Goal: Check status: Check status

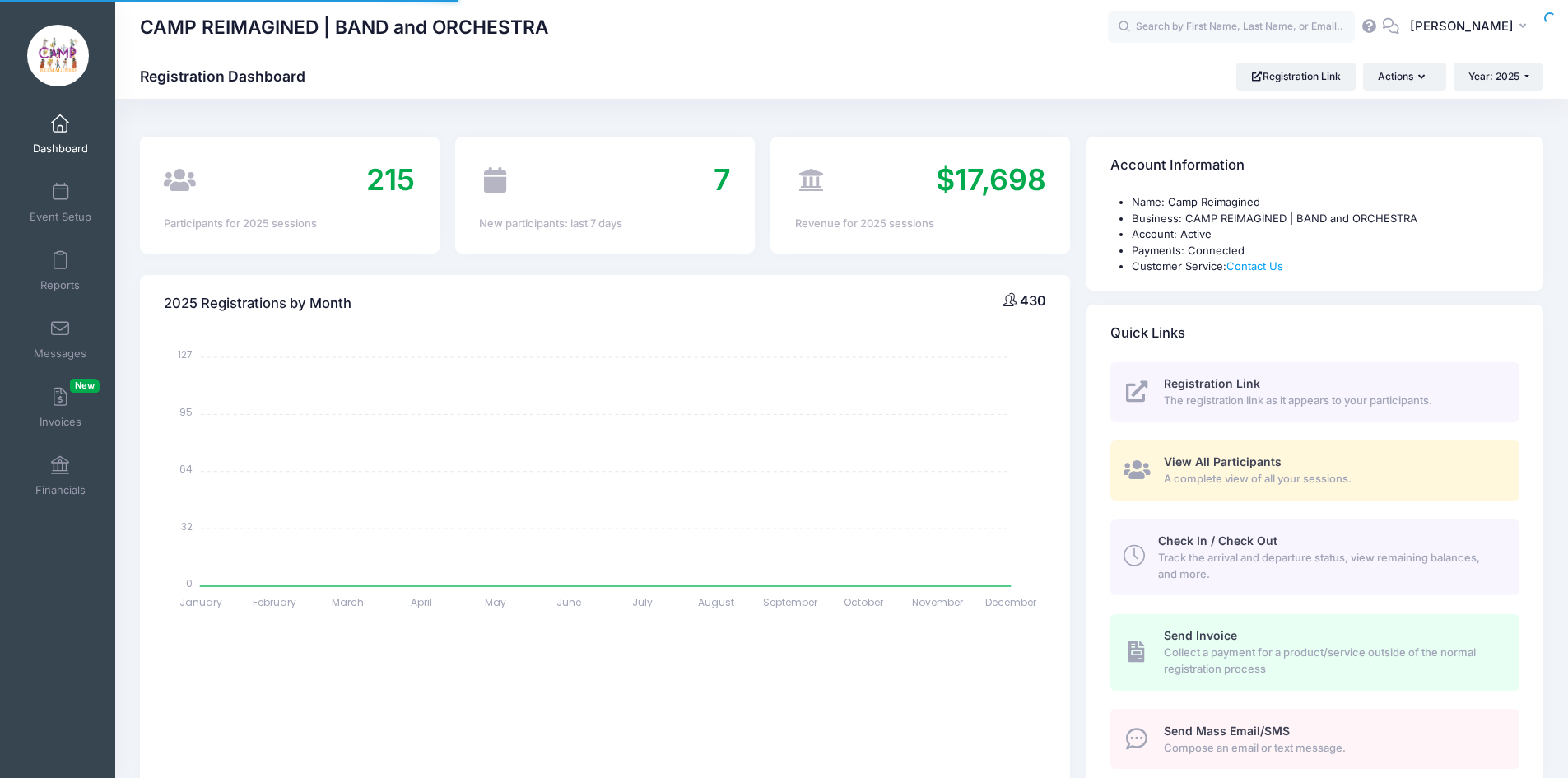
select select
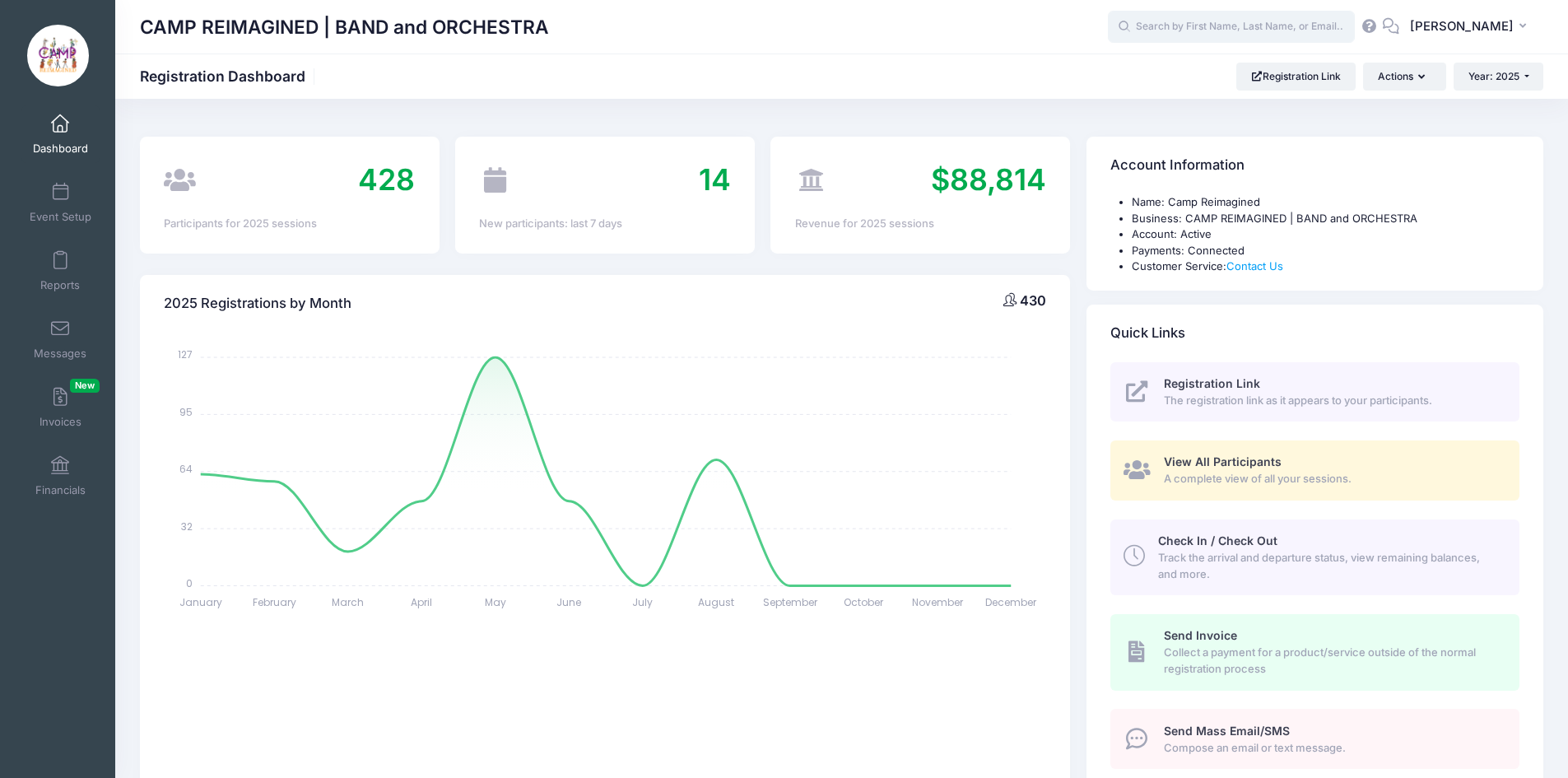
click at [1167, 26] on input "text" at bounding box center [1231, 27] width 247 height 33
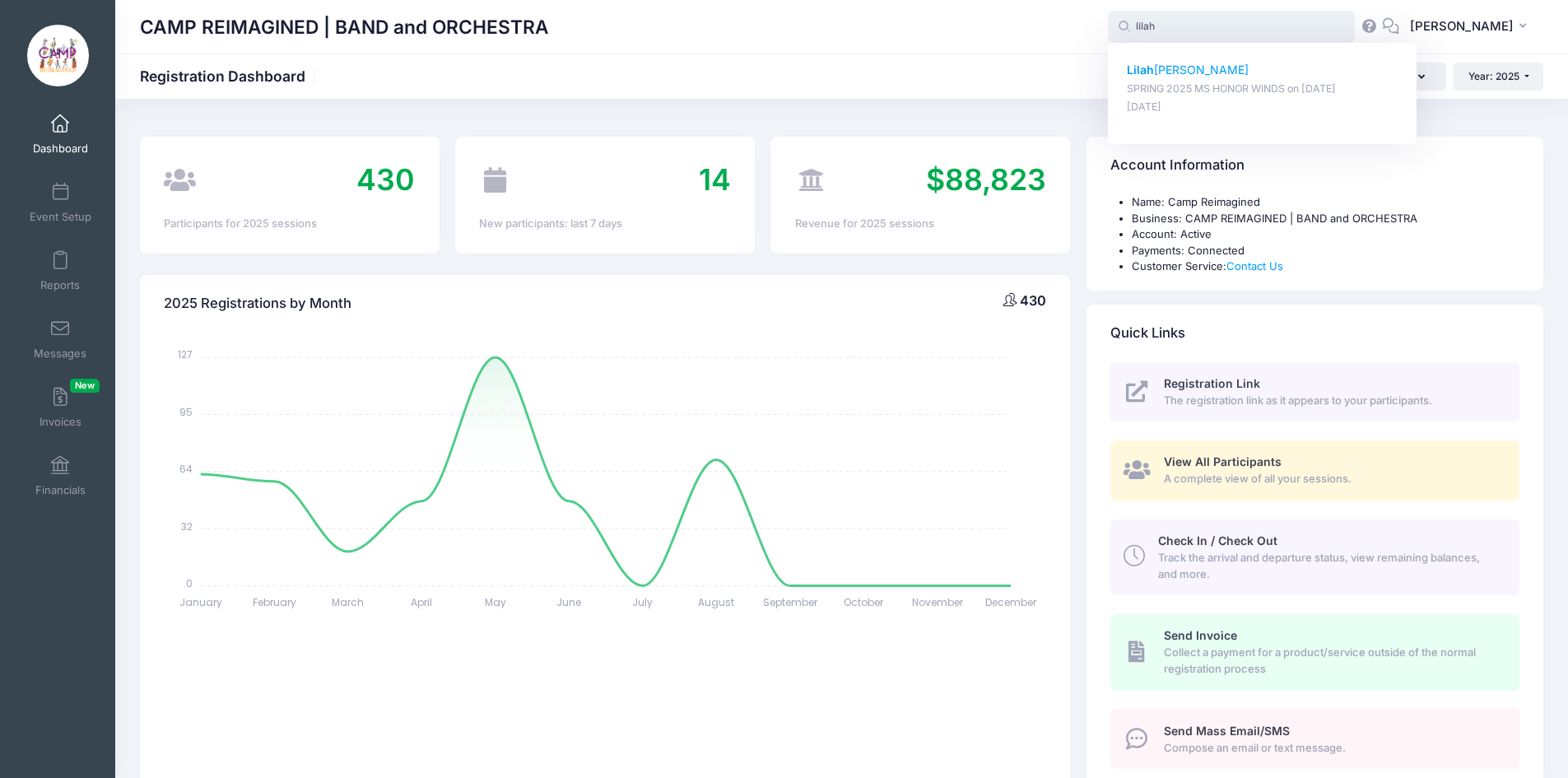
click at [1152, 69] on p "Lilah Bodmer" at bounding box center [1262, 71] width 271 height 18
type input "Lilah Bodmer (SPRING 2025 MS HONOR WINDS, Feb-26, 2025)"
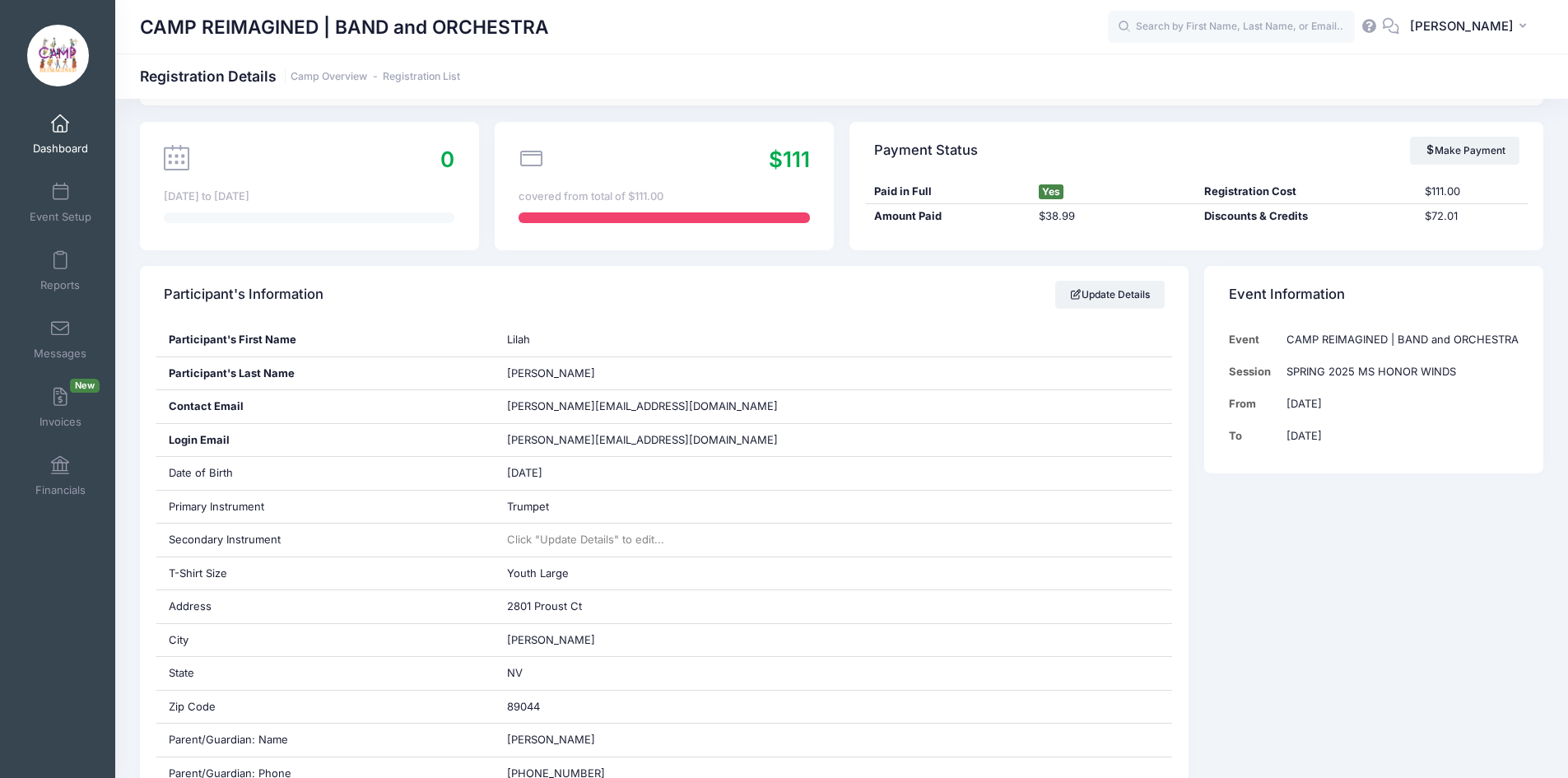
scroll to position [42, 0]
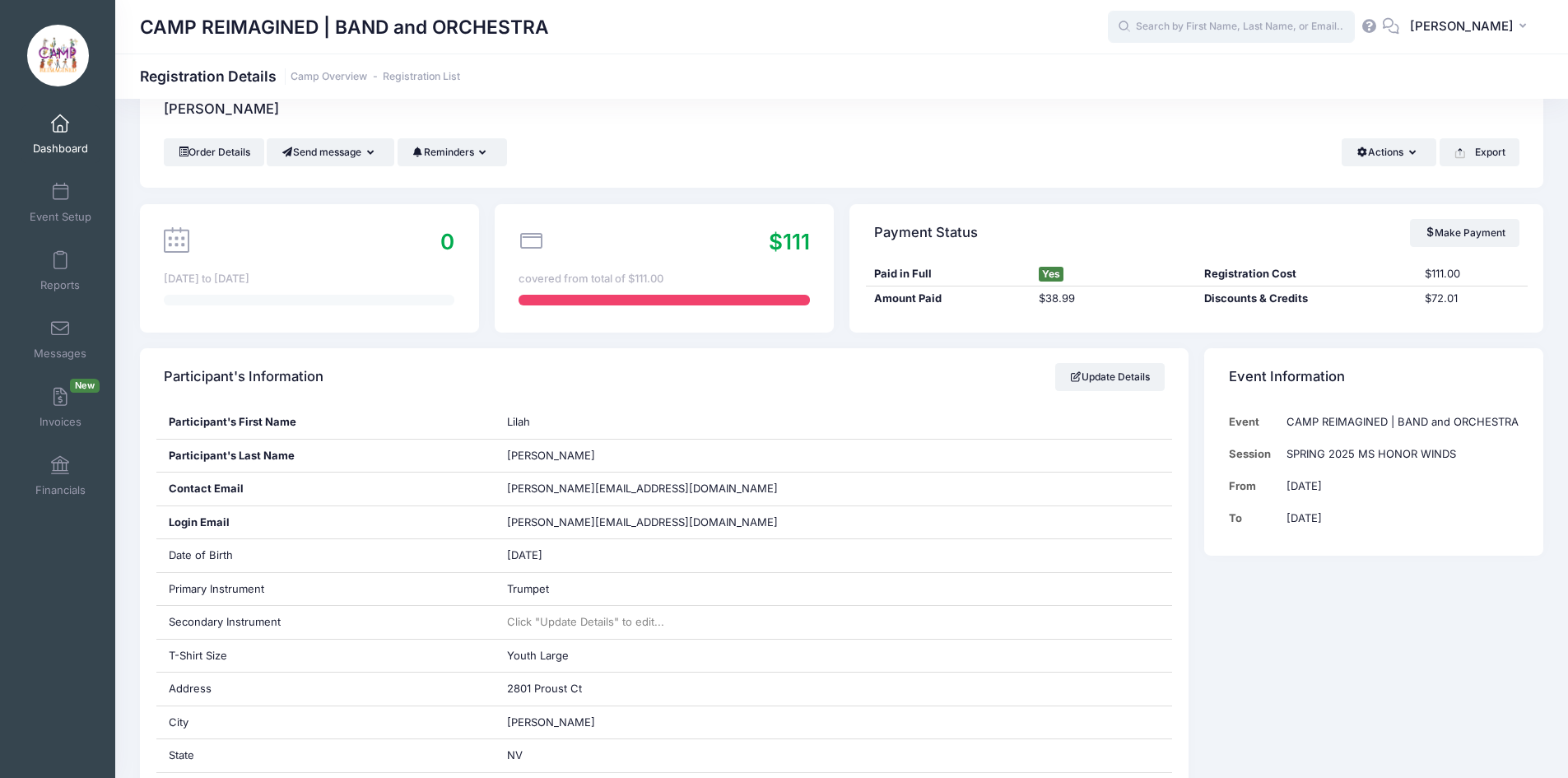
click at [1275, 33] on input "text" at bounding box center [1231, 27] width 247 height 33
click at [1175, 72] on p "Lilah Bodmer" at bounding box center [1262, 71] width 271 height 18
type input "Lilah Bodmer (SPRING 2025 MS HONOR WINDS, Feb-26, 2025)"
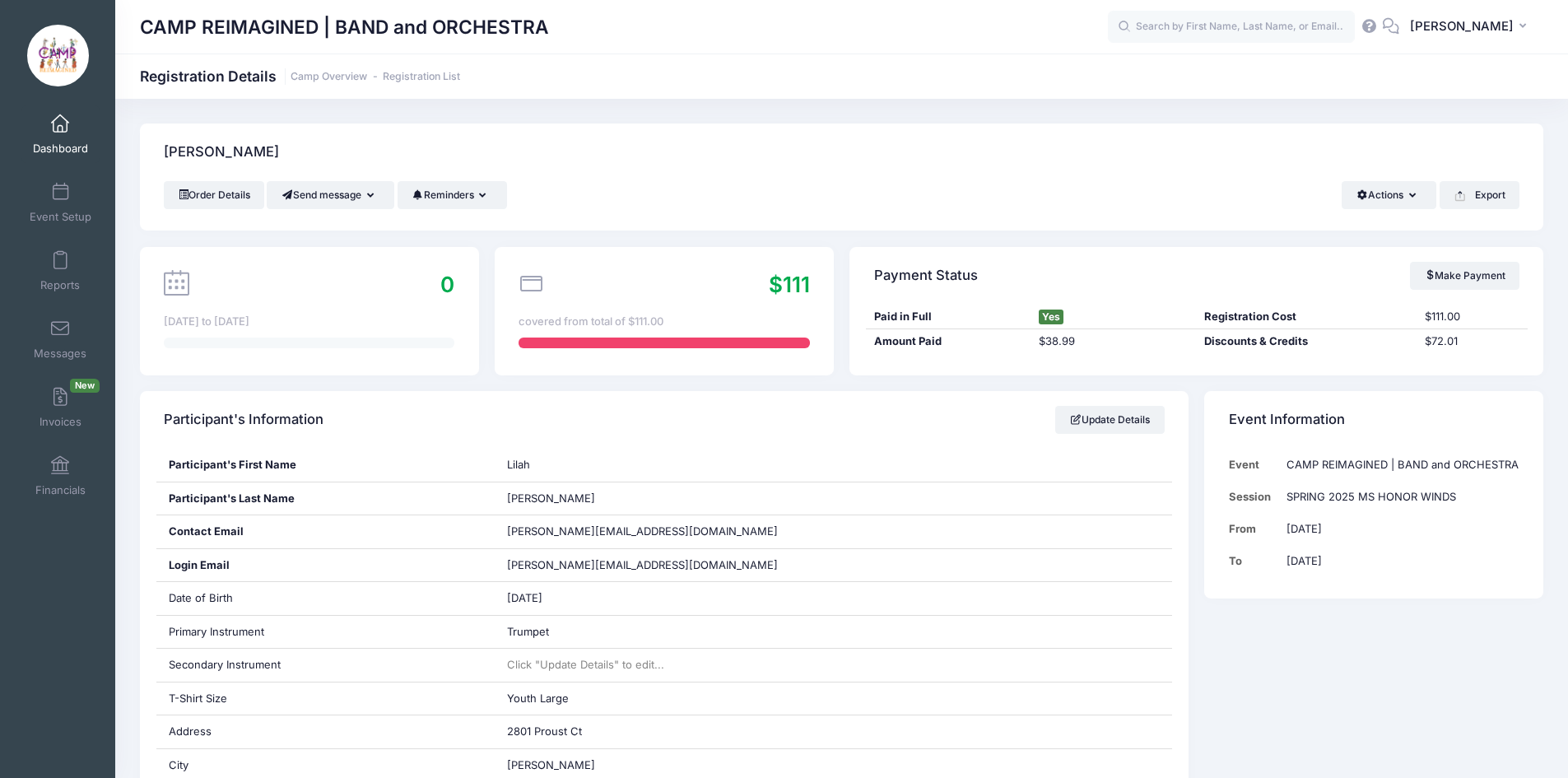
click at [68, 137] on link "Dashboard" at bounding box center [60, 134] width 78 height 57
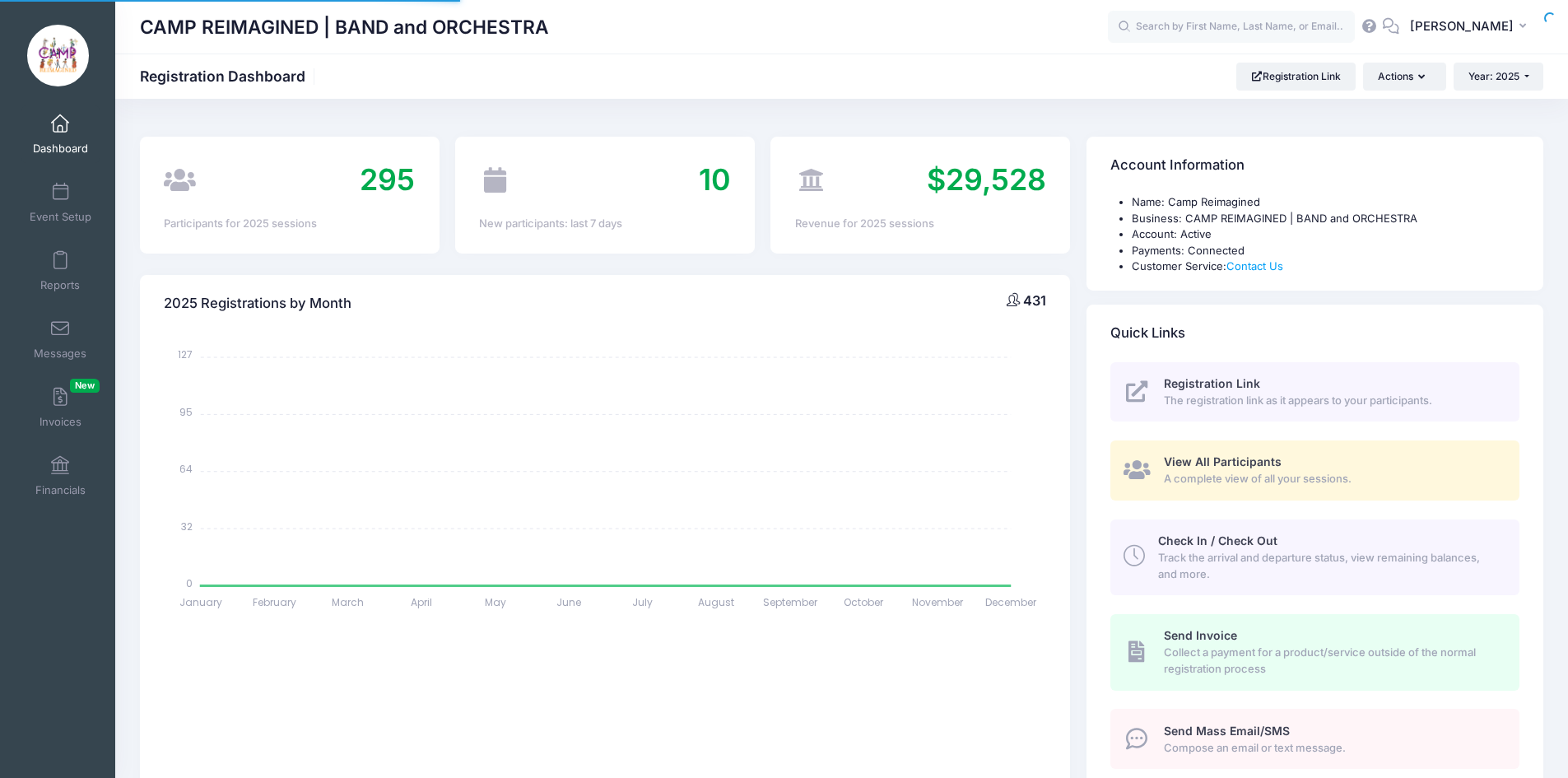
select select
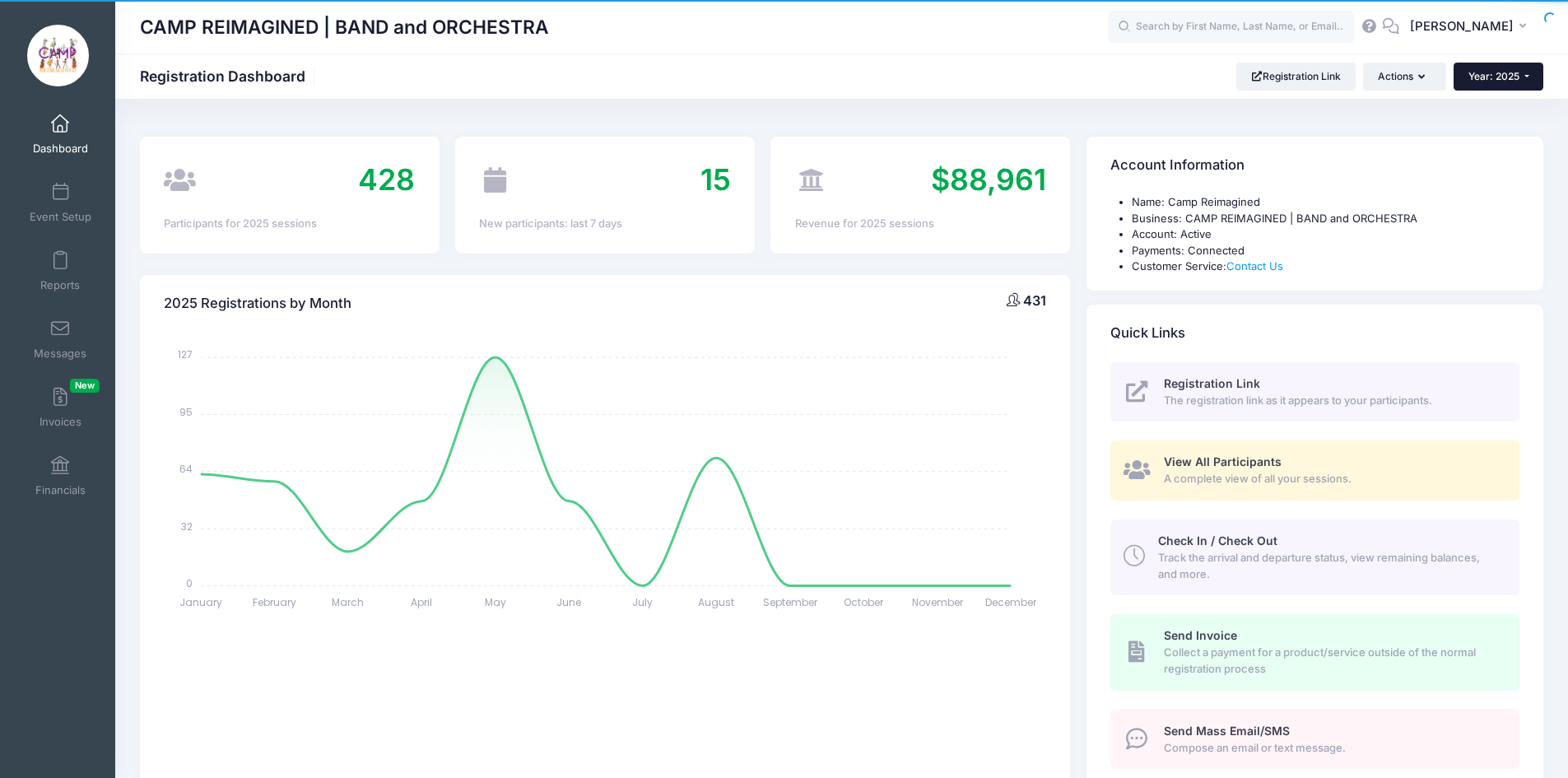
click at [1498, 78] on span "Year: 2025" at bounding box center [1494, 76] width 51 height 13
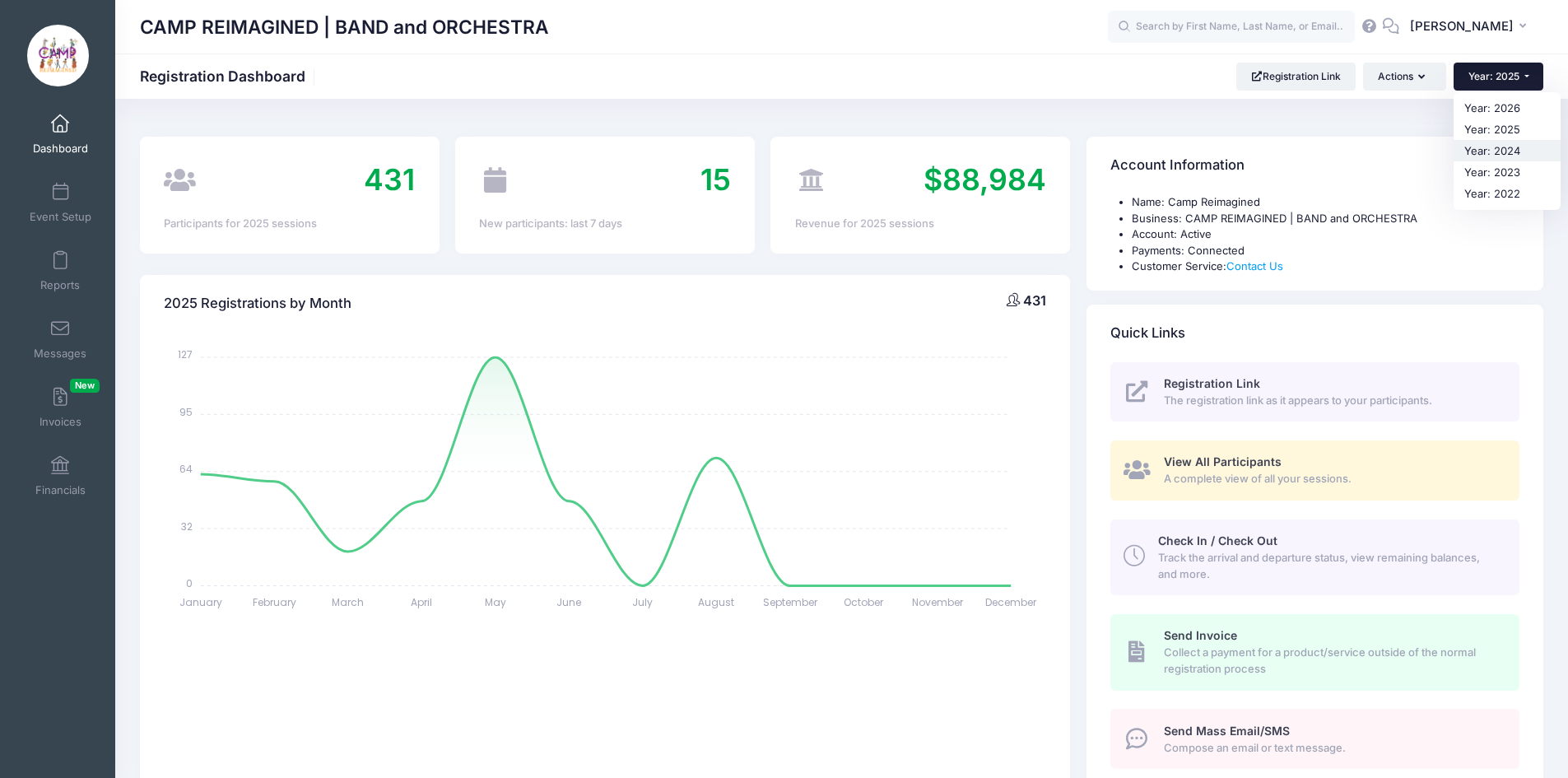
click at [1526, 149] on link "Year: 2024" at bounding box center [1507, 151] width 107 height 22
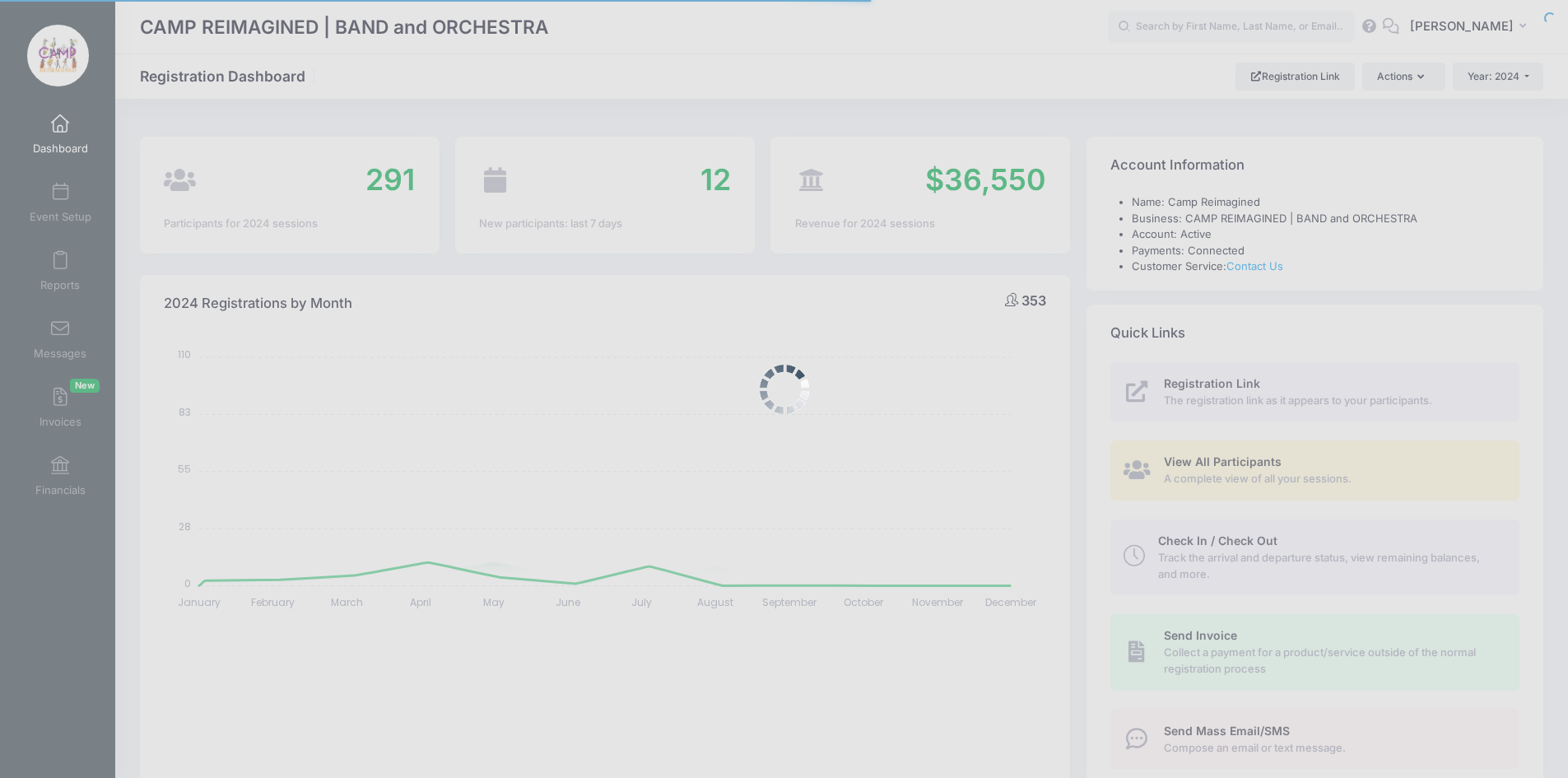
select select
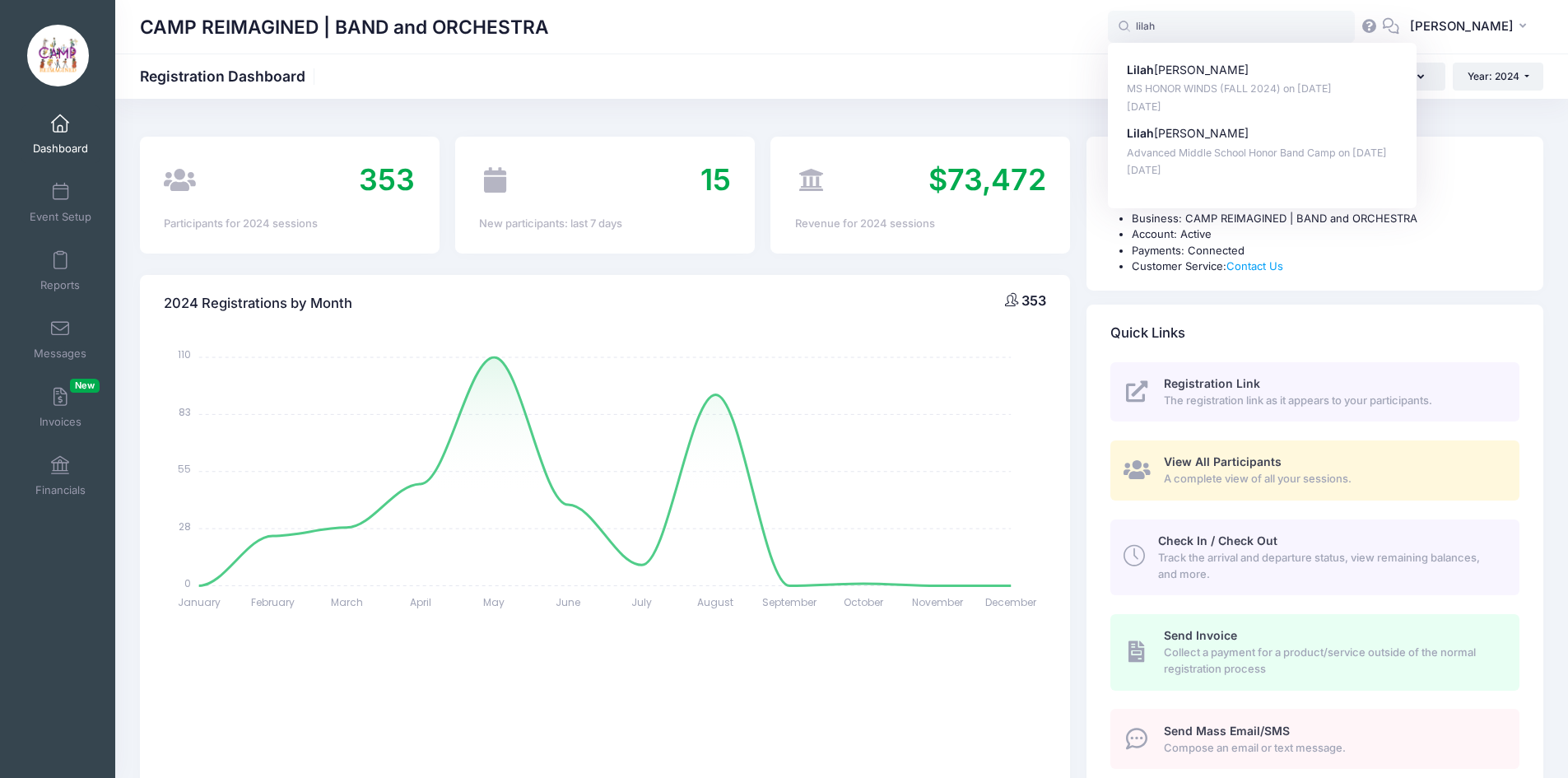
type input "lilah"
